Goal: Task Accomplishment & Management: Manage account settings

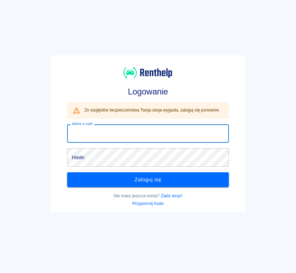
type input "[EMAIL_ADDRESS][DOMAIN_NAME]"
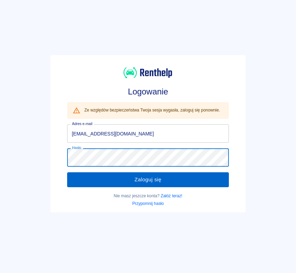
click at [127, 180] on button "Zaloguj się" at bounding box center [148, 180] width 162 height 15
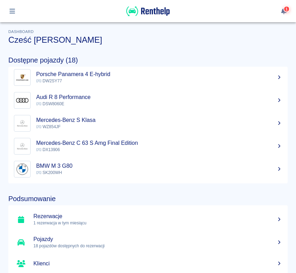
scroll to position [1, 0]
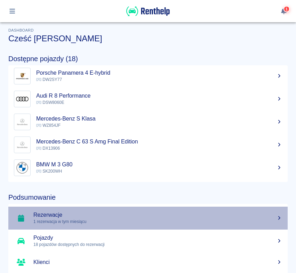
click at [54, 221] on p "1 rezerwacja w tym miesiącu" at bounding box center [157, 222] width 249 height 6
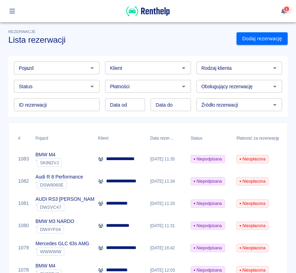
click at [72, 67] on input "Pojazd" at bounding box center [51, 68] width 70 height 9
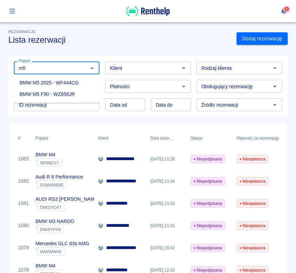
click at [76, 88] on li "BMW M5 2025 - WF444CG" at bounding box center [57, 82] width 86 height 11
type input "BMW M5 2025 - WF444CG"
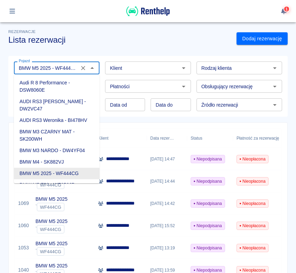
drag, startPoint x: 53, startPoint y: 66, endPoint x: 76, endPoint y: 66, distance: 23.0
click at [77, 66] on input "BMW M5 2025 - WF444CG" at bounding box center [46, 68] width 61 height 9
